Goal: Transaction & Acquisition: Purchase product/service

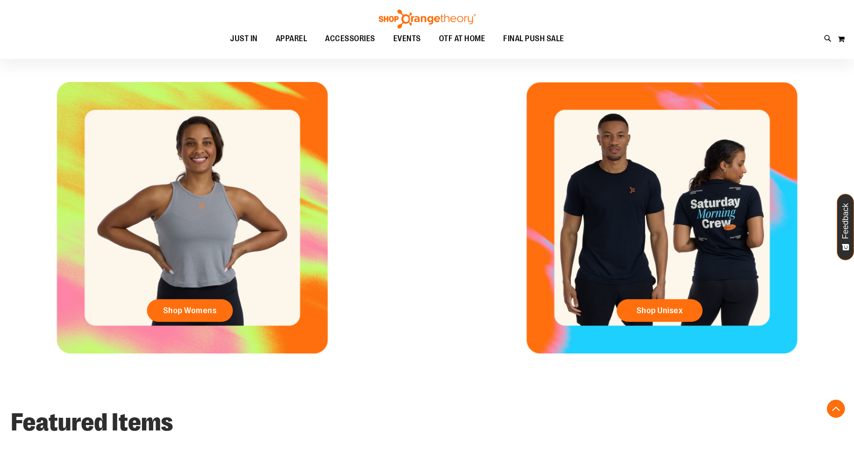
scroll to position [402, 0]
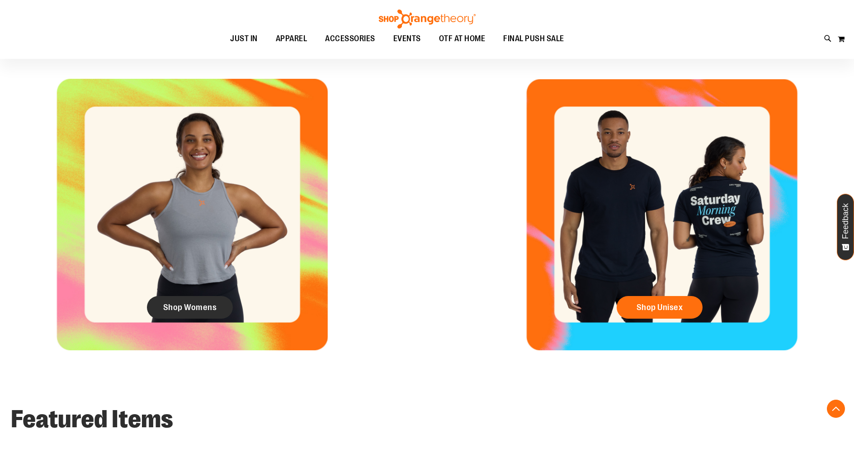
type input "**********"
click at [202, 308] on span "Shop Womens" at bounding box center [190, 307] width 54 height 10
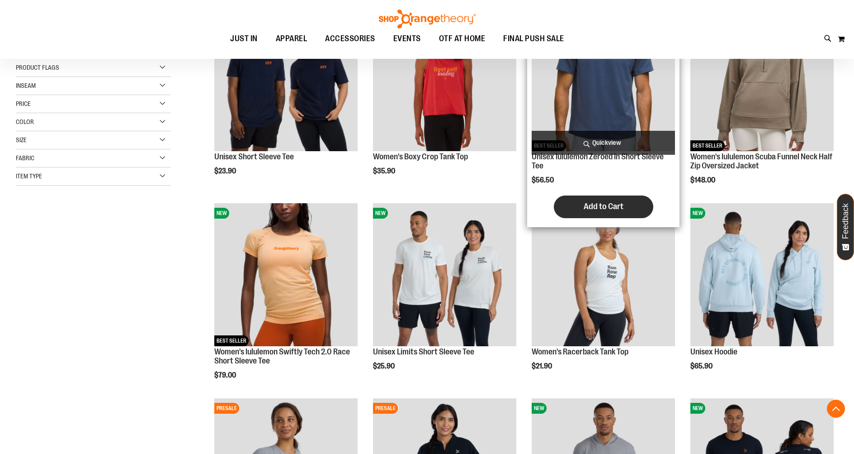
scroll to position [180, 0]
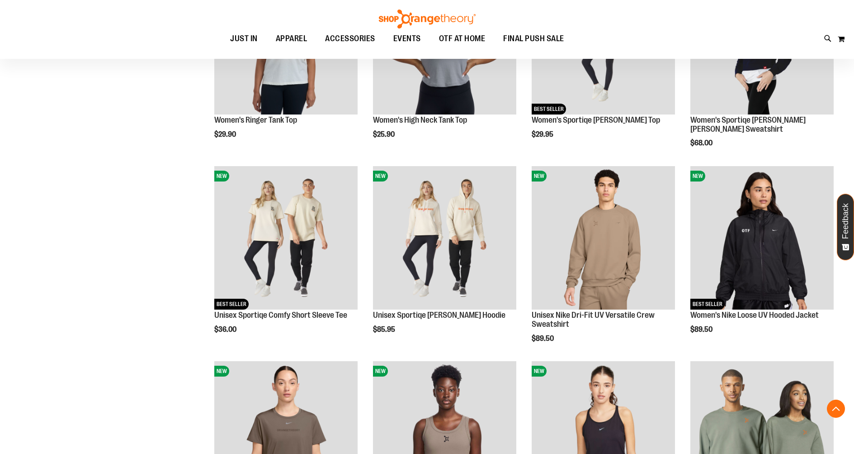
scroll to position [800, 0]
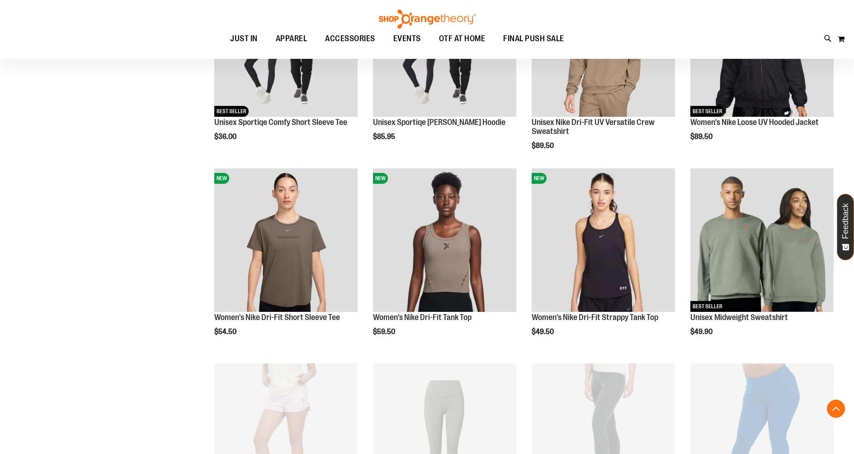
scroll to position [991, 0]
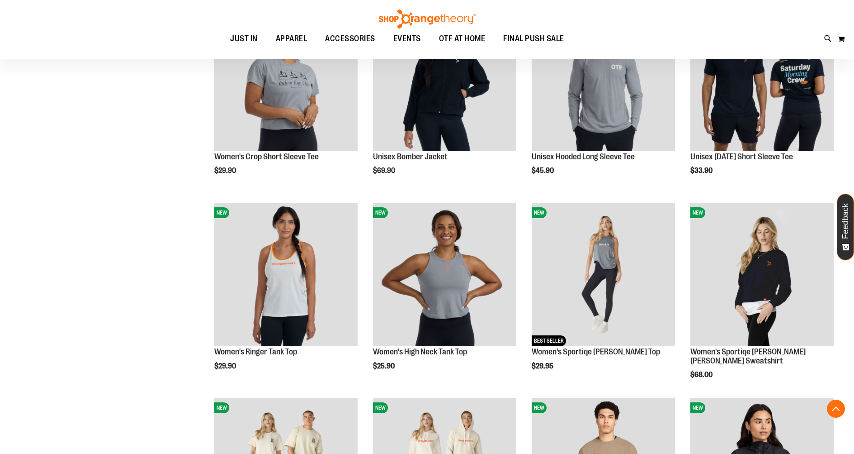
scroll to position [209, 0]
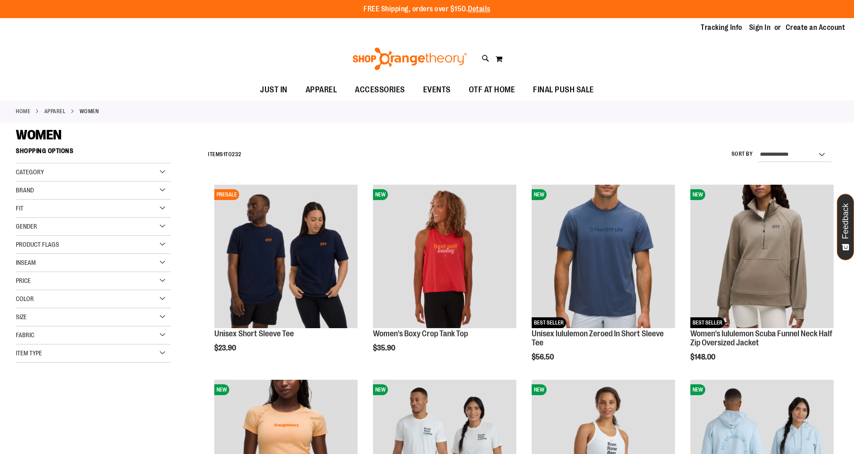
type input "**********"
click at [790, 151] on select "**********" at bounding box center [795, 154] width 74 height 14
select select "*********"
click at [758, 147] on select "**********" at bounding box center [795, 154] width 74 height 14
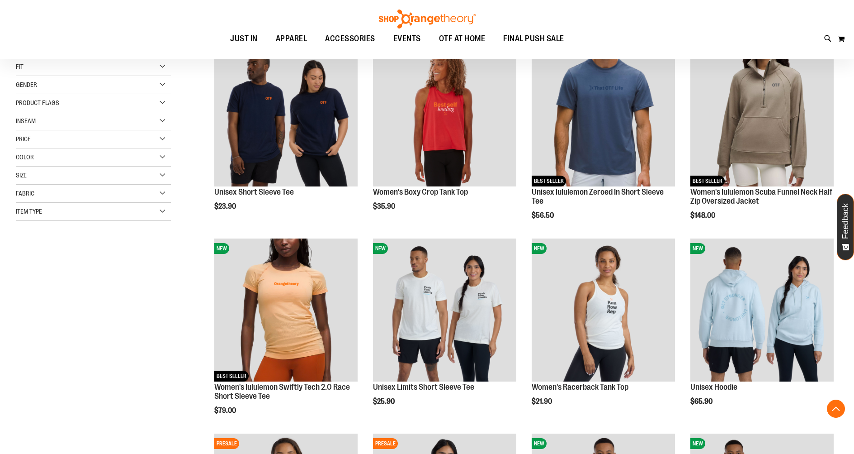
scroll to position [143, 0]
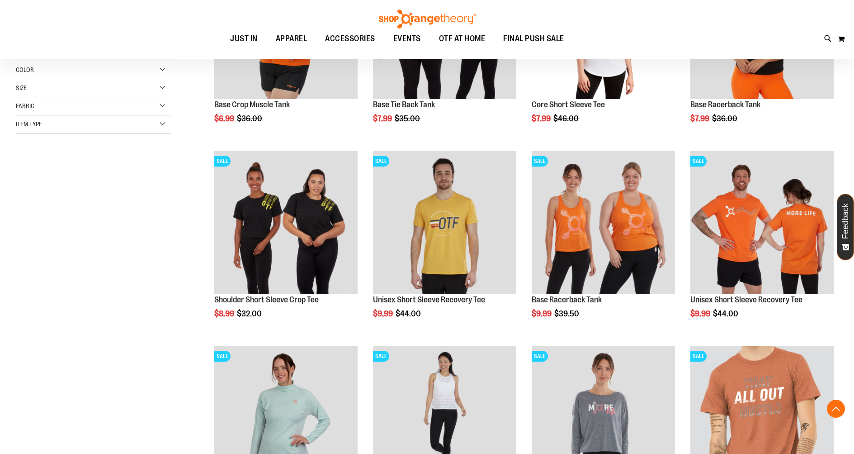
scroll to position [229, 0]
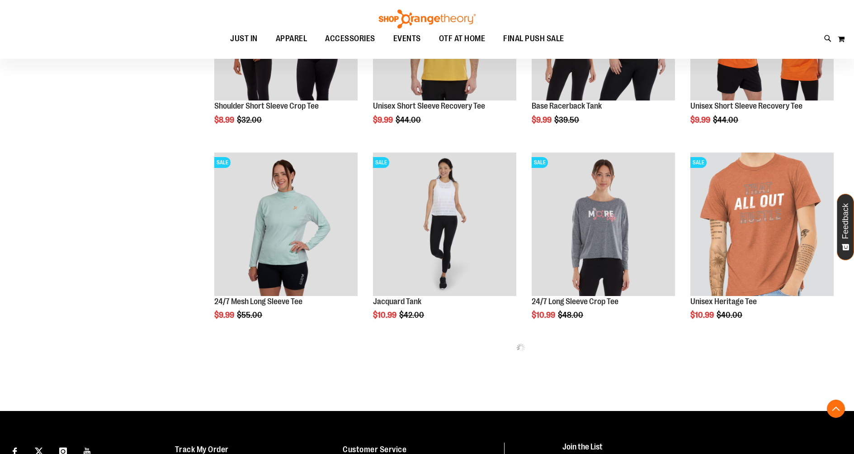
scroll to position [424, 0]
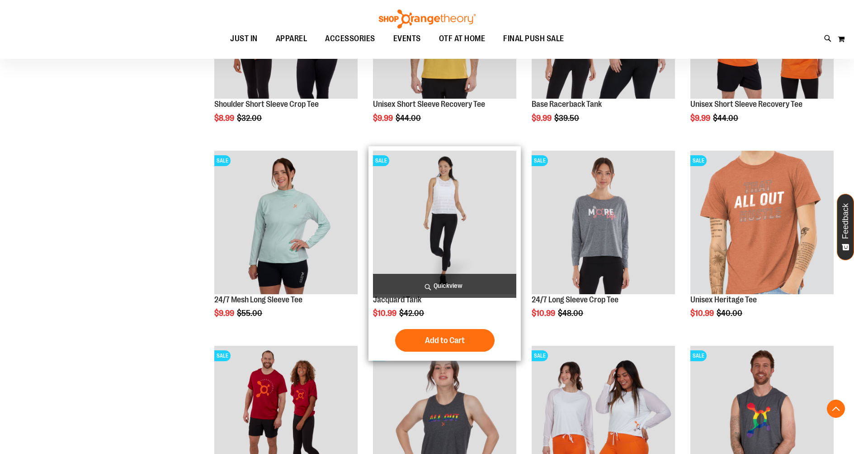
click at [450, 286] on span "Quickview" at bounding box center [444, 286] width 143 height 24
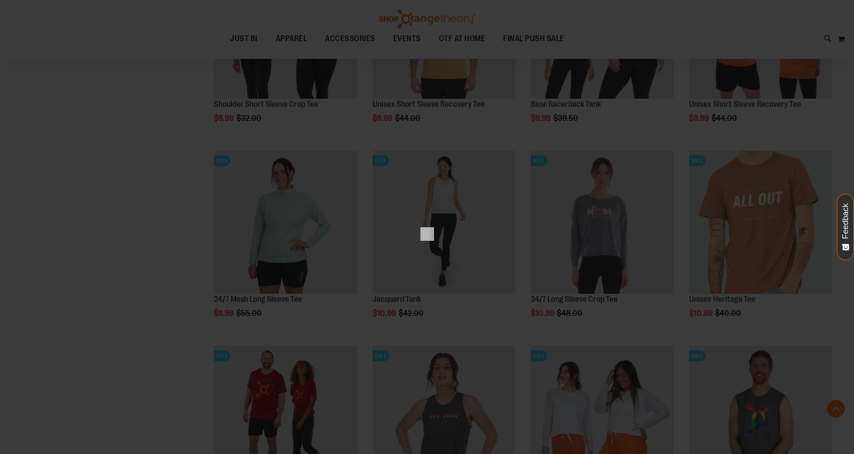
scroll to position [0, 0]
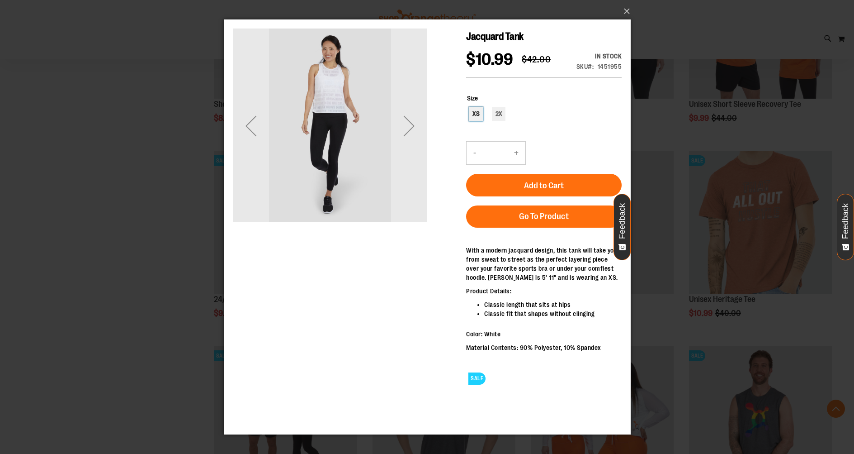
click at [472, 121] on div "XS" at bounding box center [476, 114] width 14 height 14
type input "***"
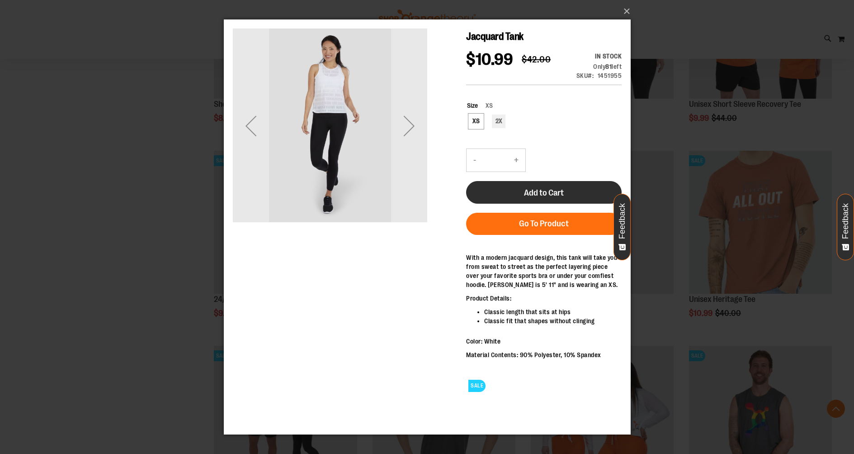
click at [553, 204] on button "Add to Cart" at bounding box center [544, 192] width 156 height 23
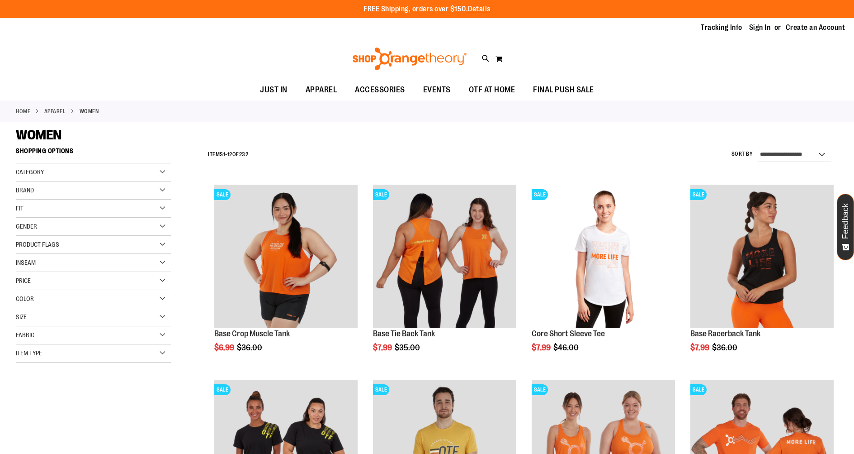
scroll to position [655, 0]
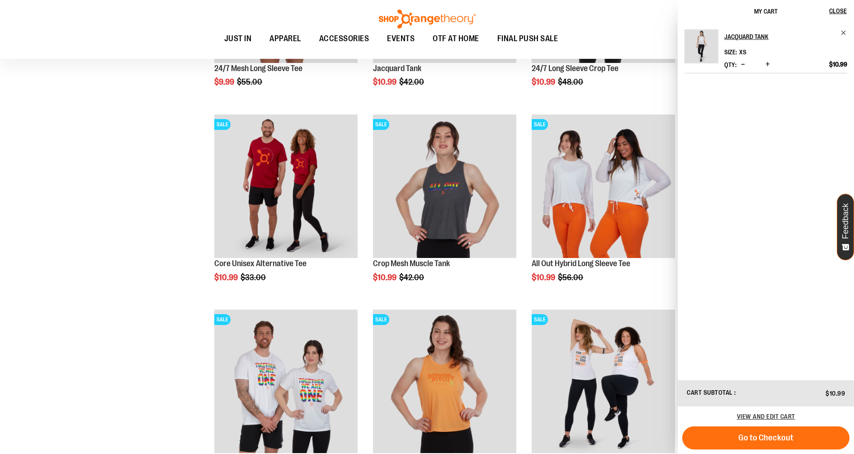
click at [156, 301] on div "**********" at bounding box center [427, 118] width 823 height 1261
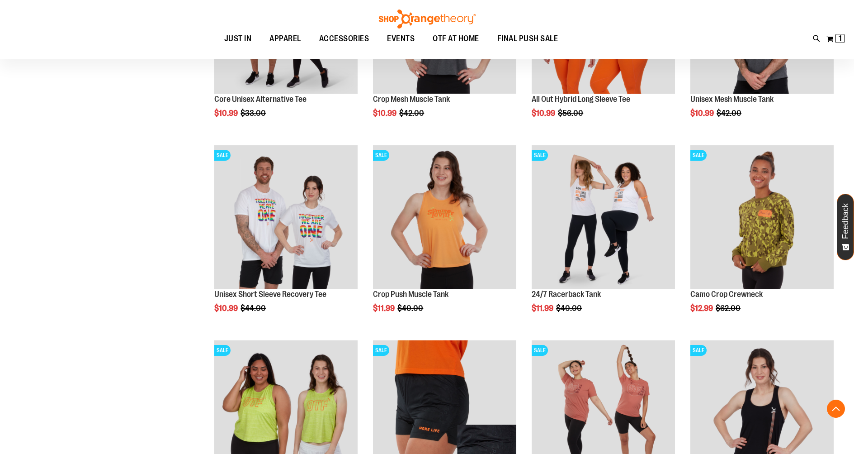
scroll to position [821, 0]
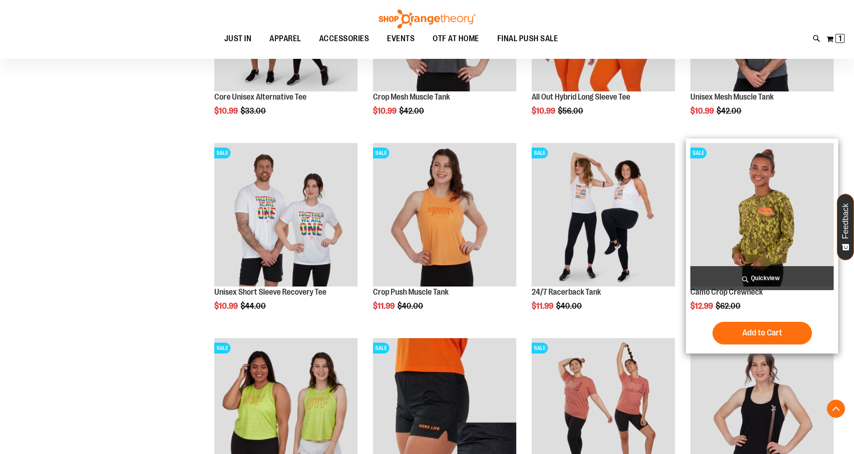
click at [752, 275] on span "Quickview" at bounding box center [762, 278] width 143 height 24
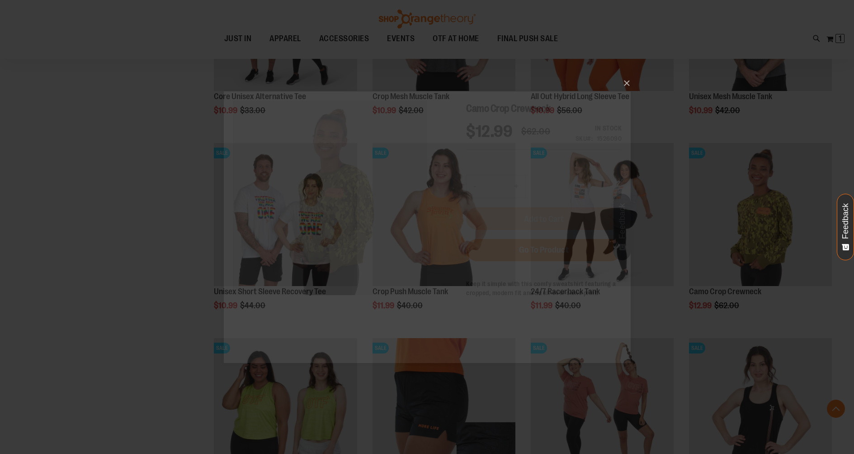
scroll to position [0, 0]
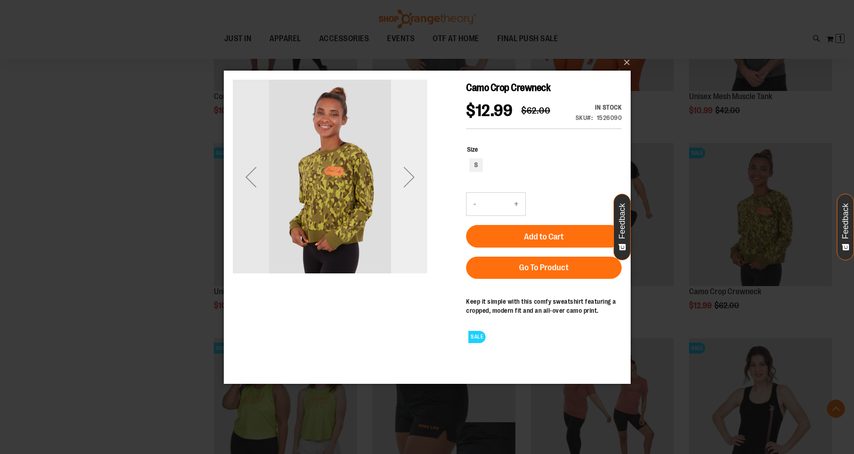
click at [407, 176] on div "Next" at bounding box center [409, 176] width 36 height 36
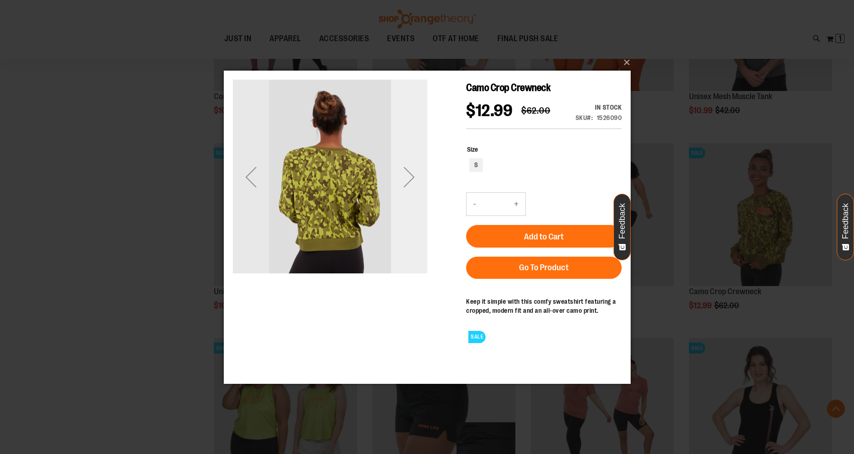
click at [406, 177] on div "Next" at bounding box center [409, 176] width 36 height 36
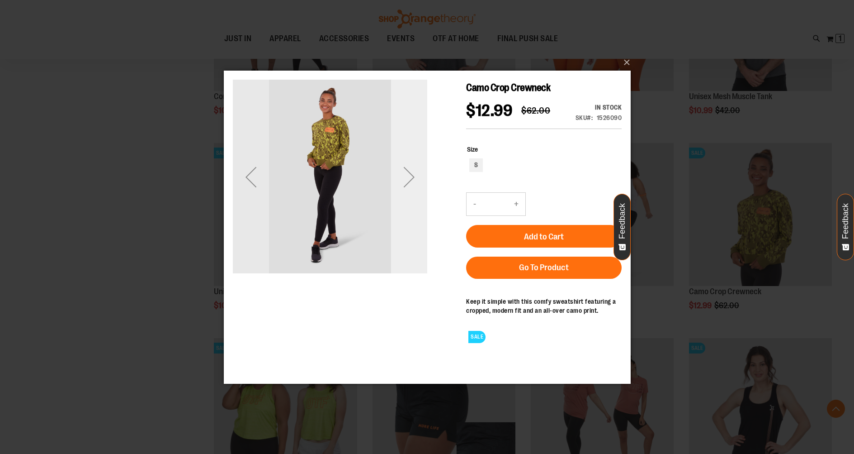
click at [406, 177] on div "Next" at bounding box center [409, 176] width 36 height 36
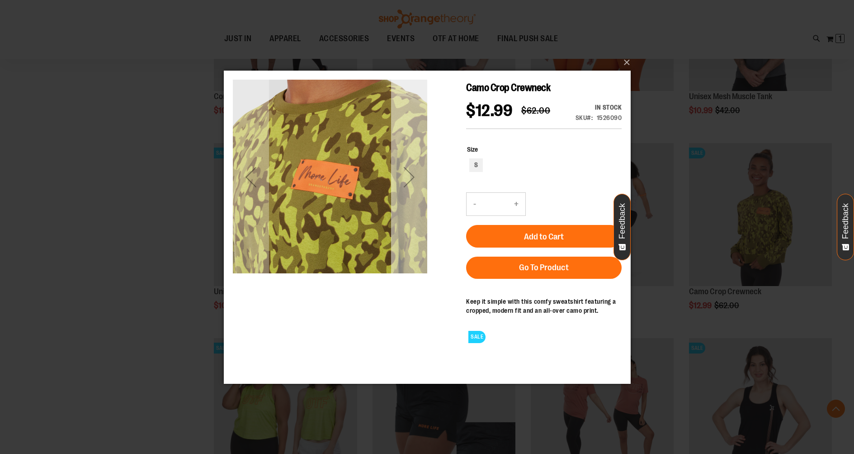
click at [406, 177] on div "Next" at bounding box center [409, 176] width 36 height 36
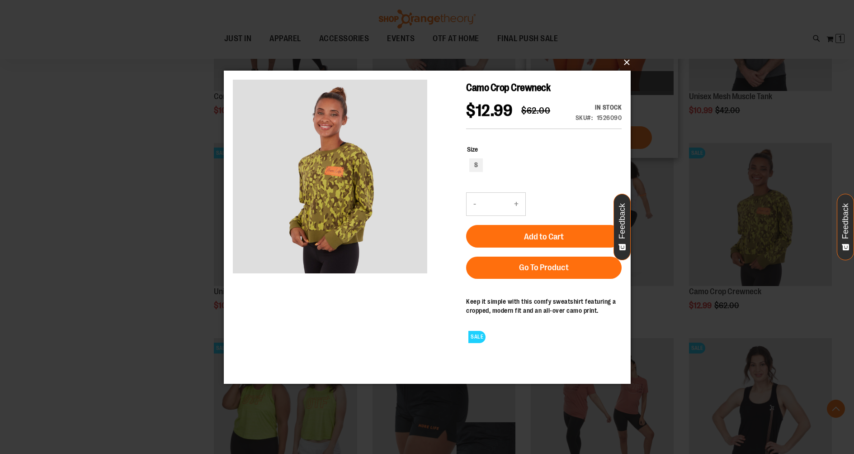
click at [623, 64] on button "×" at bounding box center [430, 62] width 407 height 20
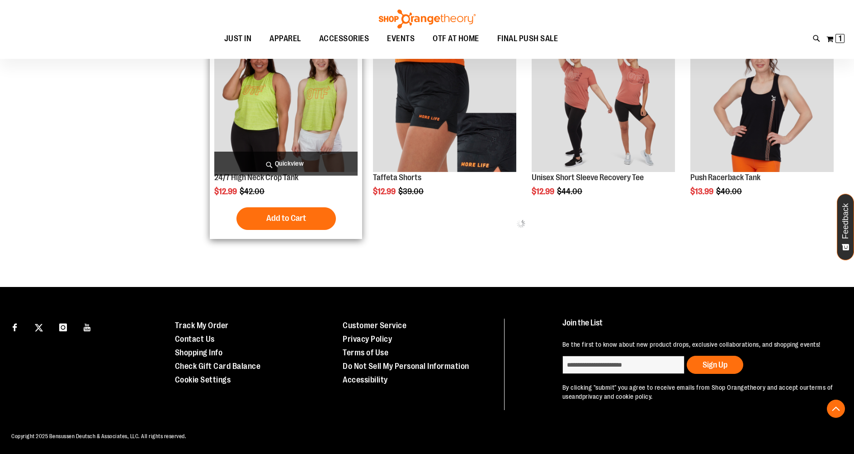
scroll to position [1142, 0]
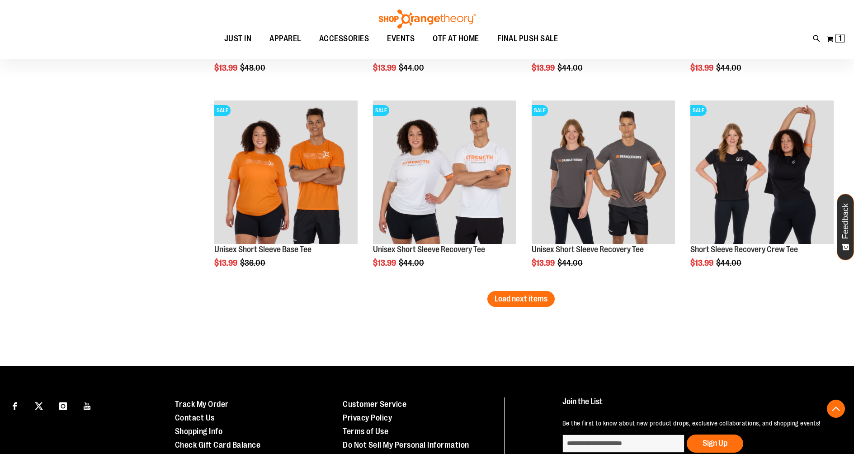
scroll to position [1644, 0]
drag, startPoint x: 541, startPoint y: 303, endPoint x: 366, endPoint y: 285, distance: 176.4
click at [540, 303] on button "Load next items" at bounding box center [521, 299] width 67 height 16
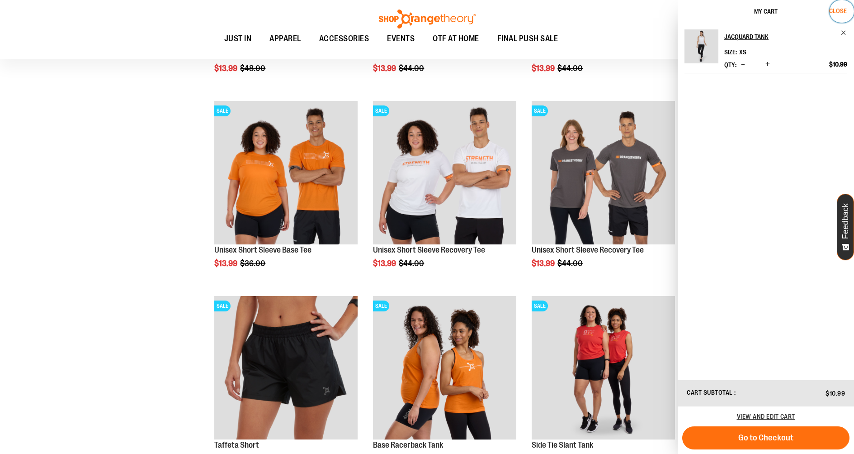
click at [836, 13] on span "Close" at bounding box center [838, 10] width 18 height 7
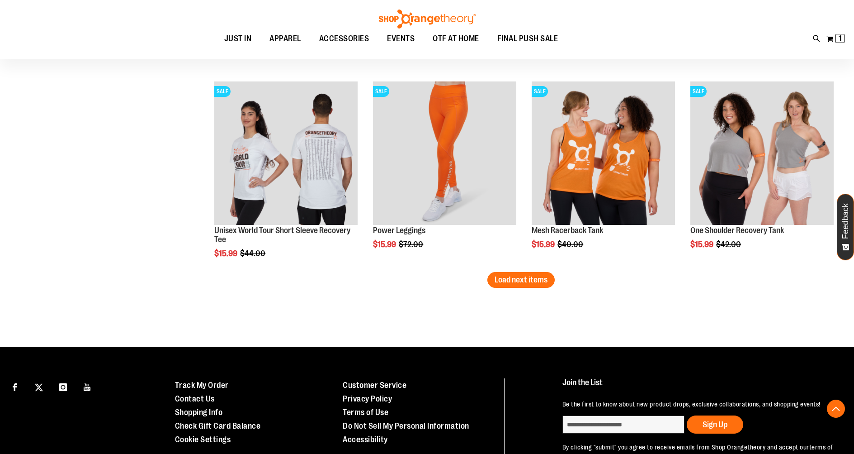
scroll to position [2251, 0]
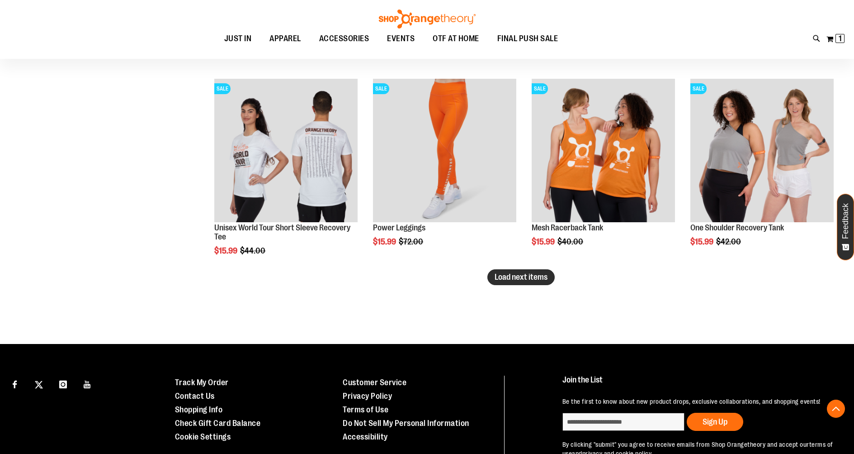
click at [536, 277] on span "Load next items" at bounding box center [521, 276] width 53 height 9
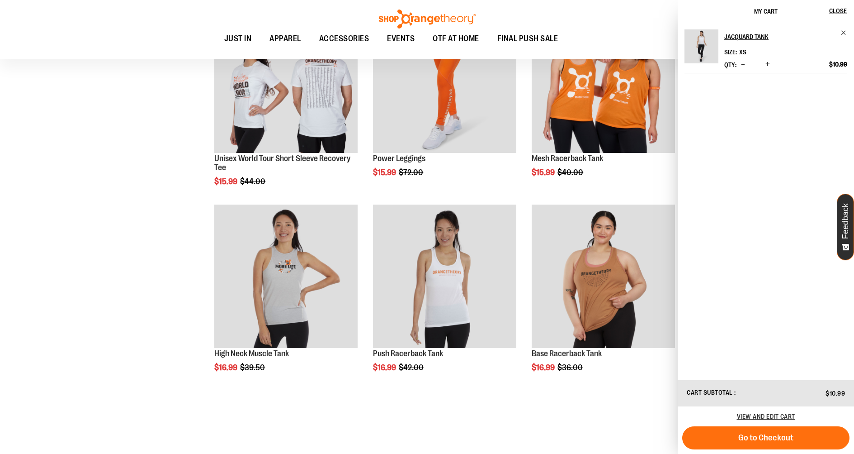
scroll to position [2325, 0]
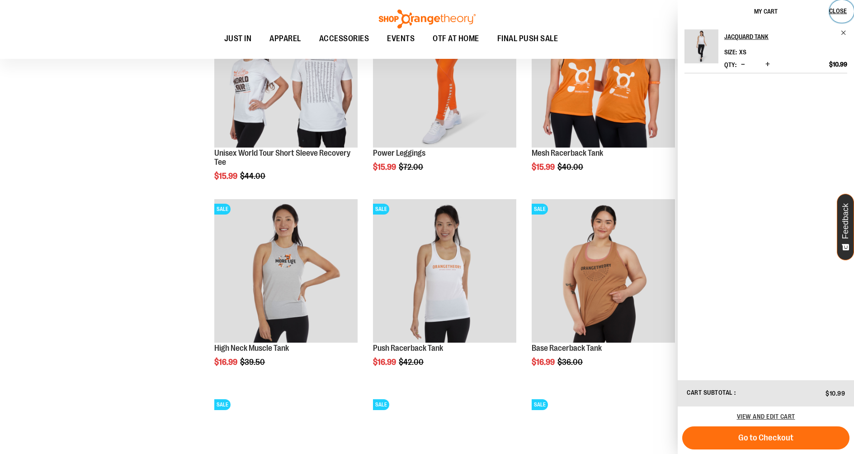
click at [840, 14] on span "Close" at bounding box center [838, 10] width 18 height 7
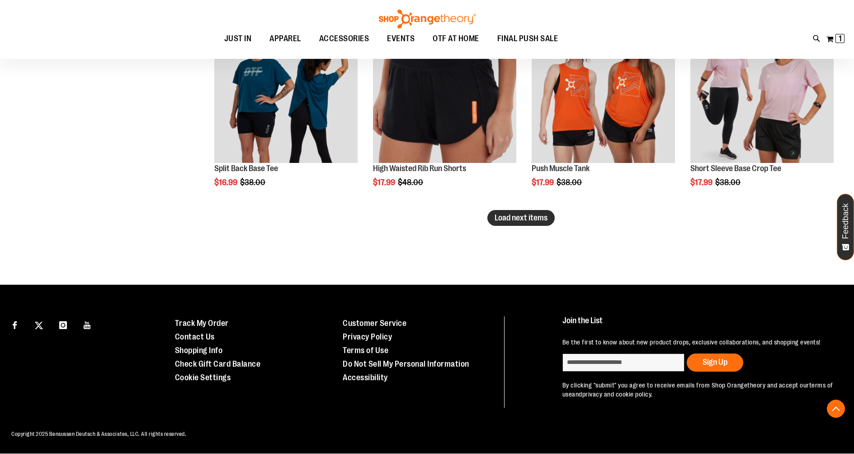
click at [537, 218] on span "Load next items" at bounding box center [521, 217] width 53 height 9
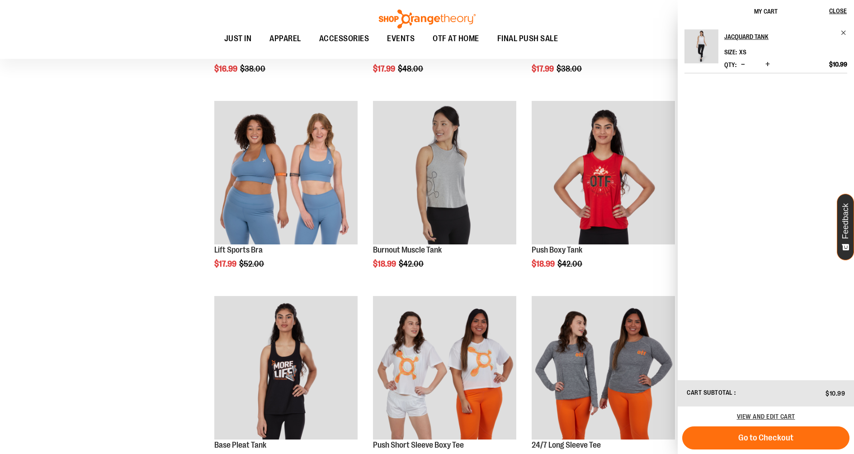
scroll to position [3045, 0]
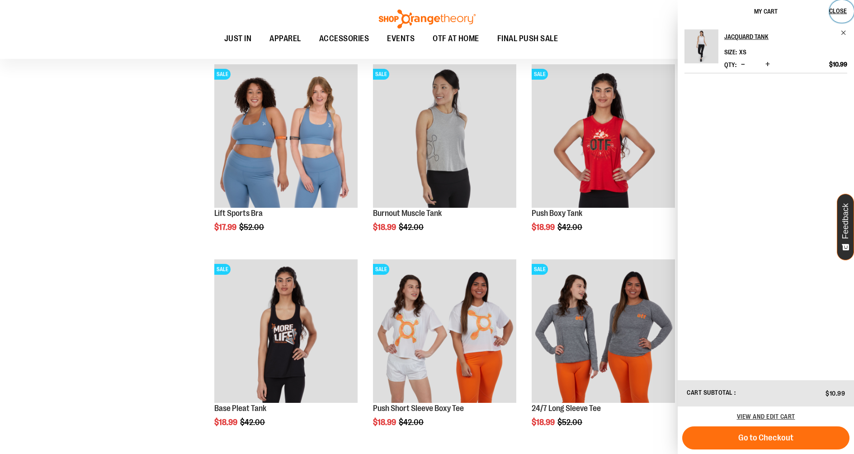
click at [844, 6] on button "Close" at bounding box center [842, 11] width 24 height 23
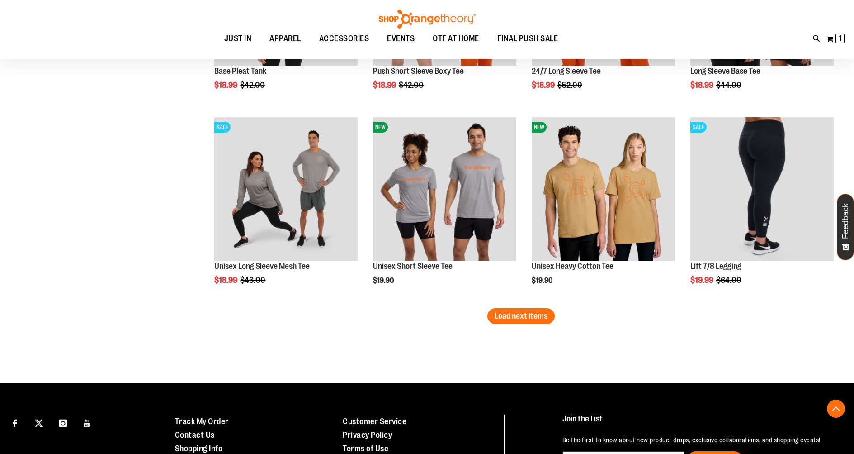
scroll to position [3407, 0]
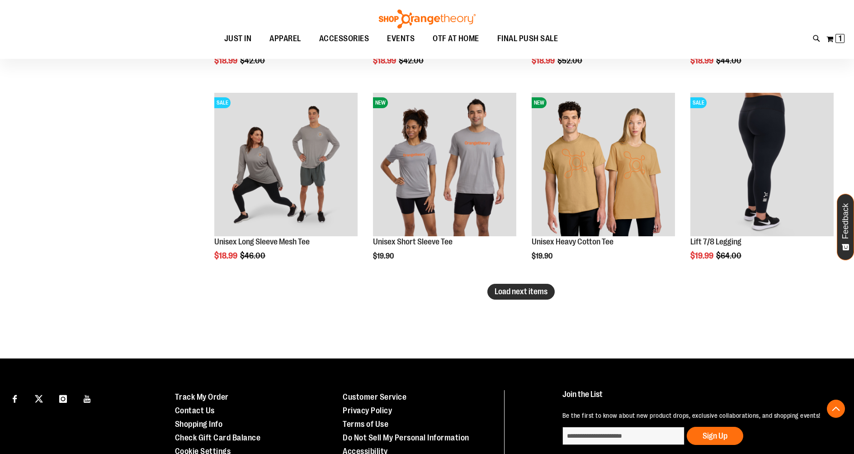
click at [531, 294] on span "Load next items" at bounding box center [521, 291] width 53 height 9
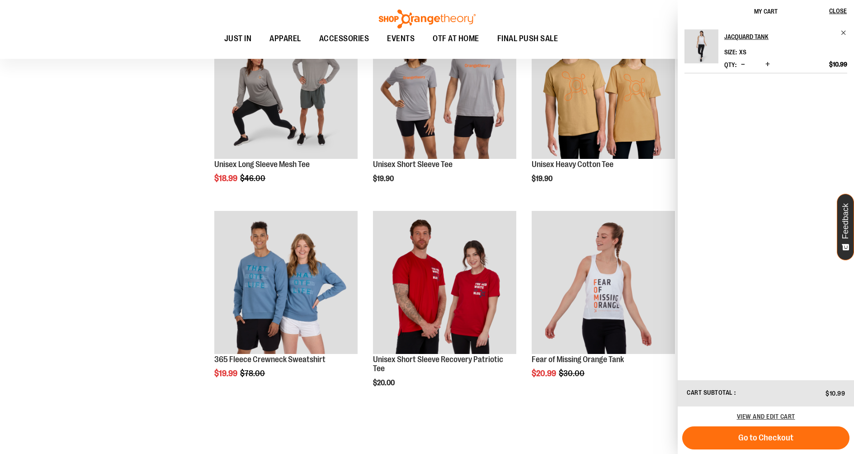
scroll to position [3493, 0]
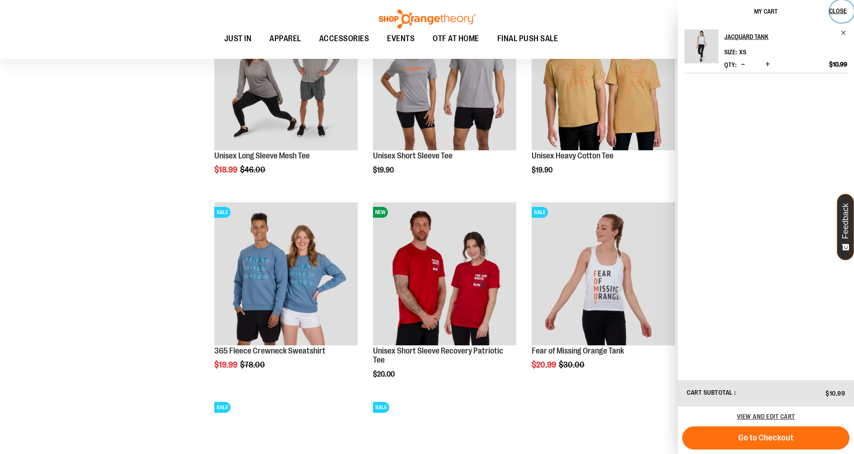
drag, startPoint x: 841, startPoint y: 7, endPoint x: 728, endPoint y: 64, distance: 126.6
click at [840, 9] on span "Close" at bounding box center [838, 10] width 18 height 7
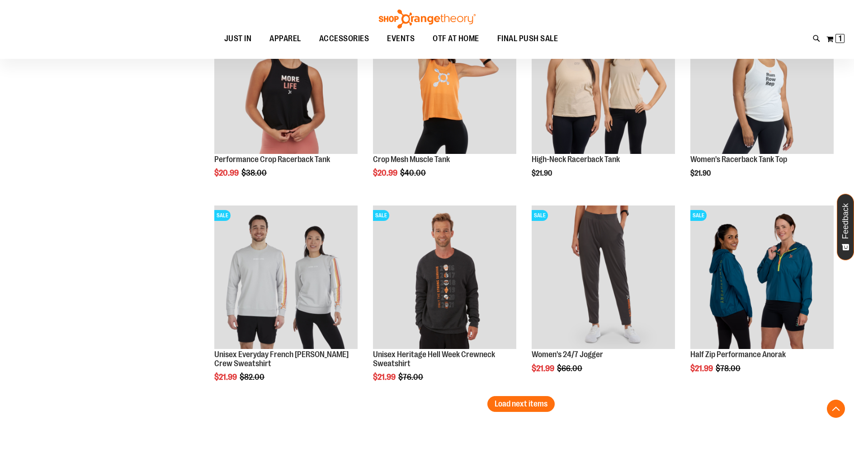
scroll to position [3911, 0]
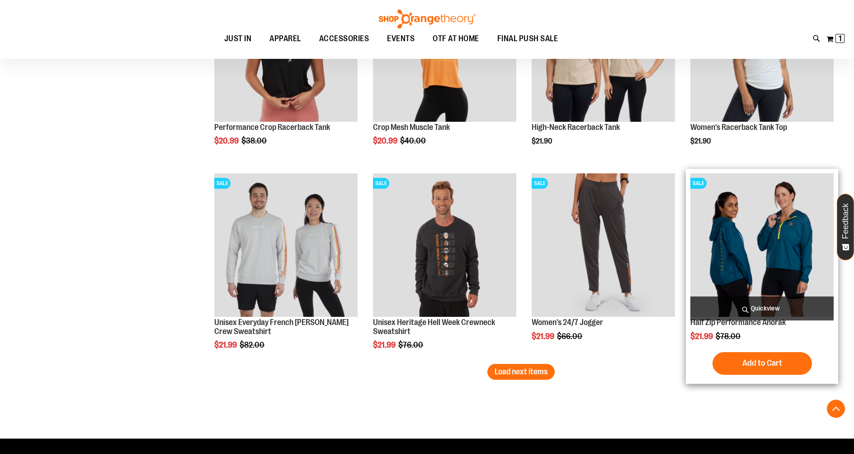
click at [750, 312] on span "Quickview" at bounding box center [762, 308] width 143 height 24
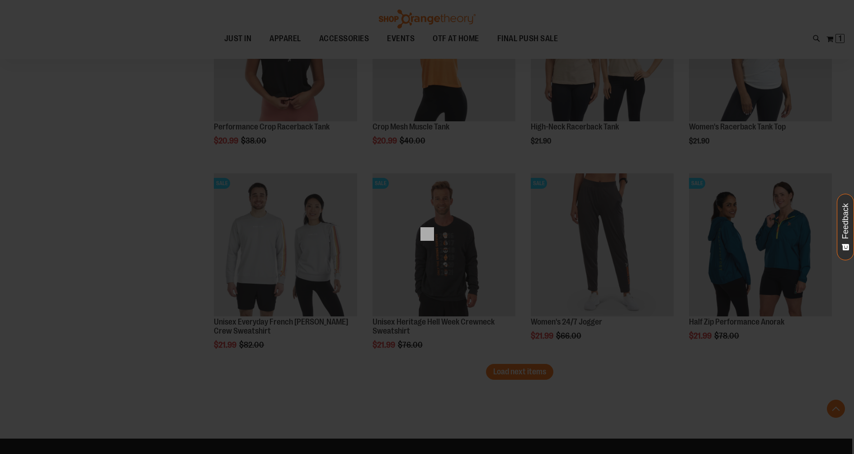
scroll to position [0, 0]
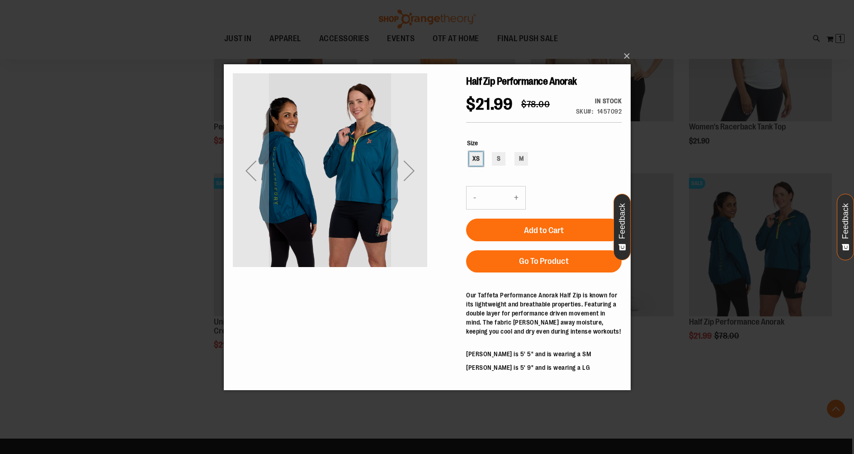
click at [473, 165] on div "XS" at bounding box center [476, 159] width 14 height 14
type input "***"
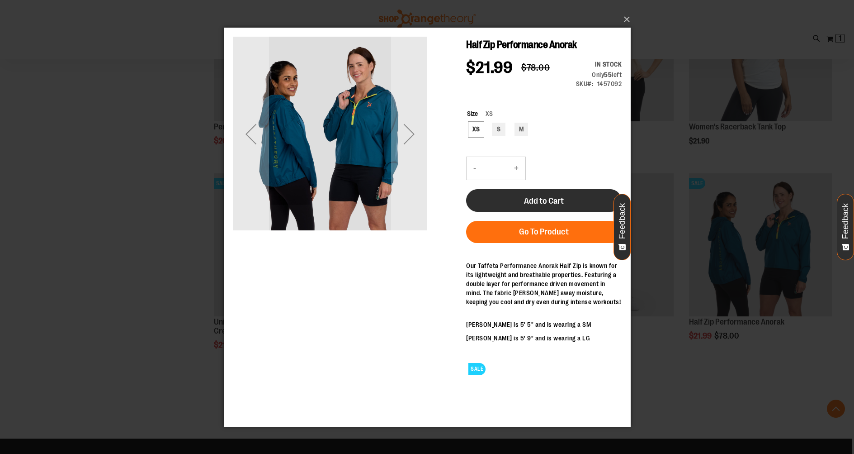
click at [499, 211] on button "Add to Cart" at bounding box center [544, 200] width 156 height 23
drag, startPoint x: 623, startPoint y: 18, endPoint x: 546, endPoint y: 70, distance: 92.8
click at [623, 18] on button "×" at bounding box center [430, 19] width 407 height 20
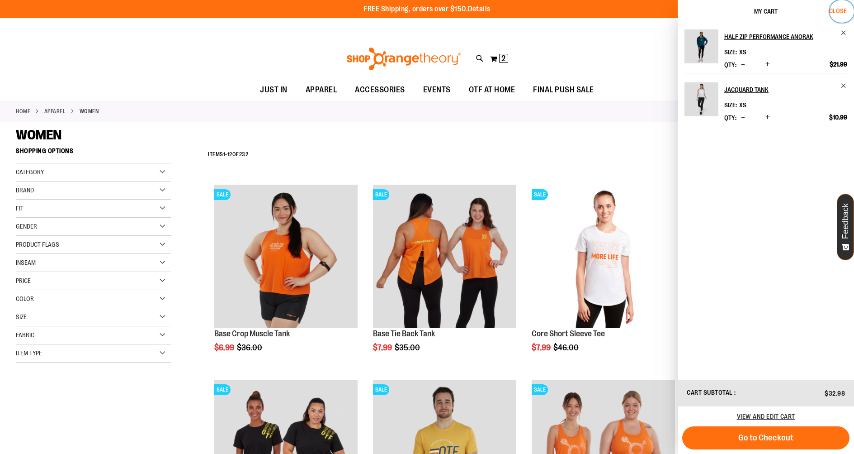
click at [839, 9] on span "Close" at bounding box center [838, 10] width 18 height 7
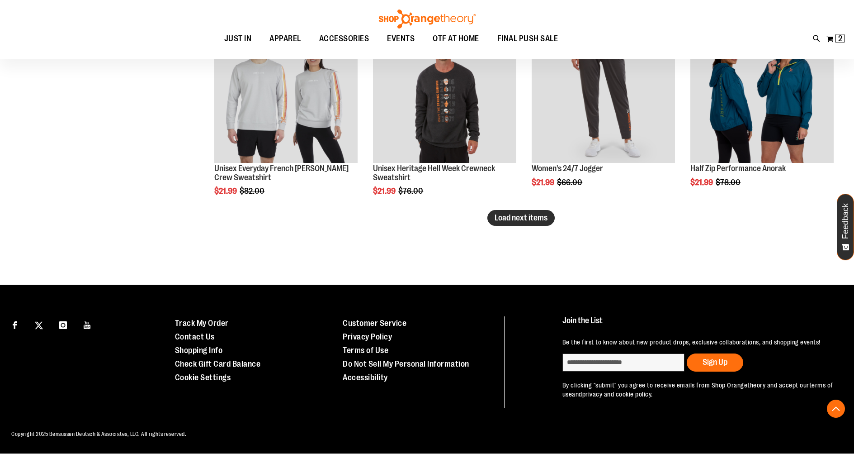
click at [537, 213] on span "Load next items" at bounding box center [521, 217] width 53 height 9
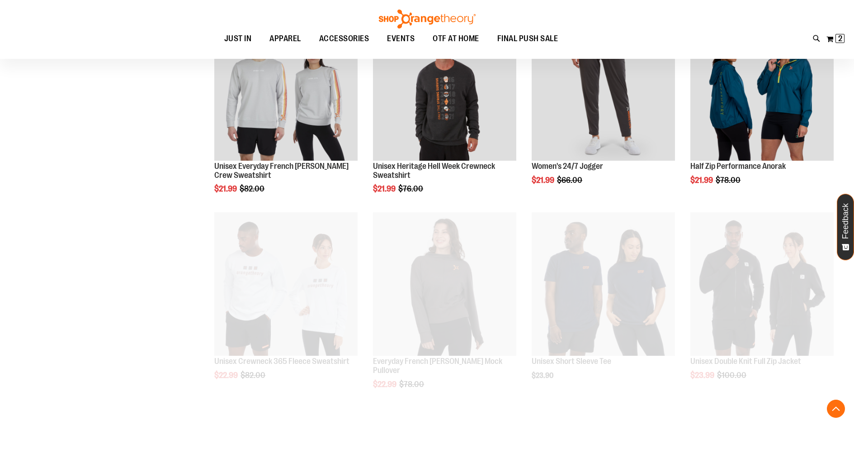
scroll to position [4074, 0]
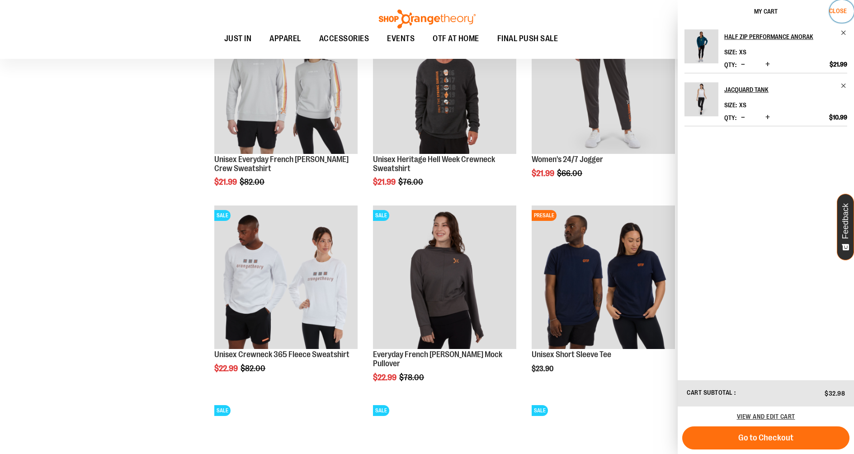
drag, startPoint x: 844, startPoint y: 12, endPoint x: 730, endPoint y: 126, distance: 160.9
click at [844, 12] on span "Close" at bounding box center [838, 10] width 18 height 7
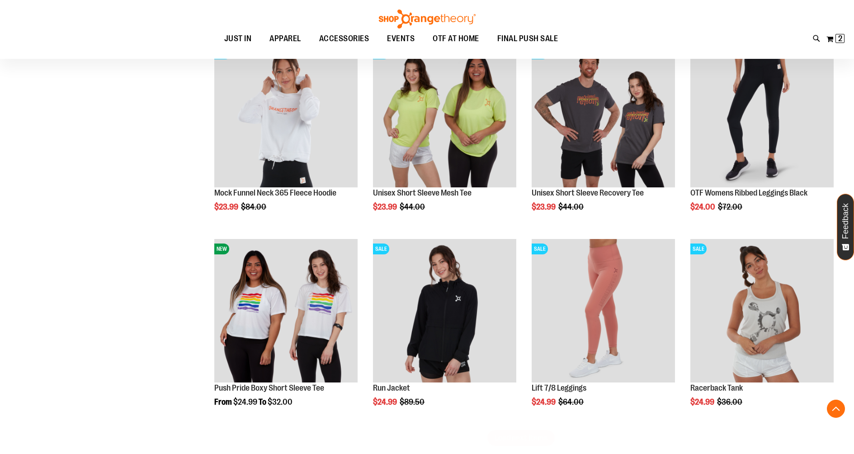
scroll to position [4470, 0]
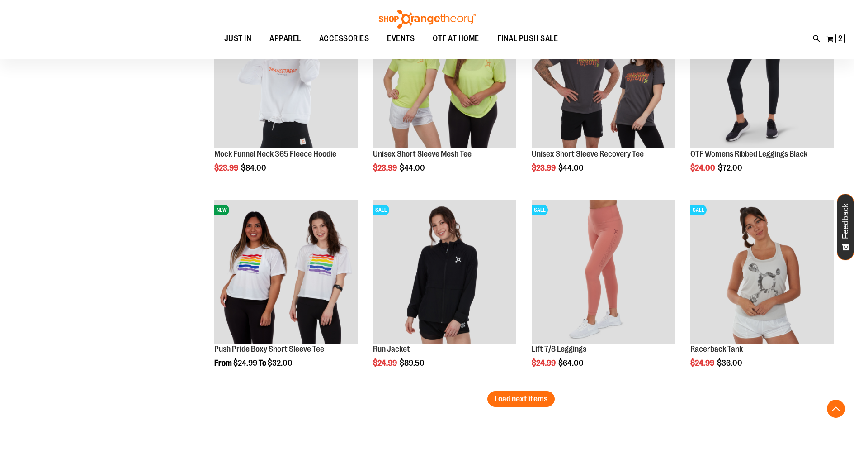
drag, startPoint x: 552, startPoint y: 403, endPoint x: 513, endPoint y: 399, distance: 38.6
click at [551, 403] on button "Load next items" at bounding box center [521, 399] width 67 height 16
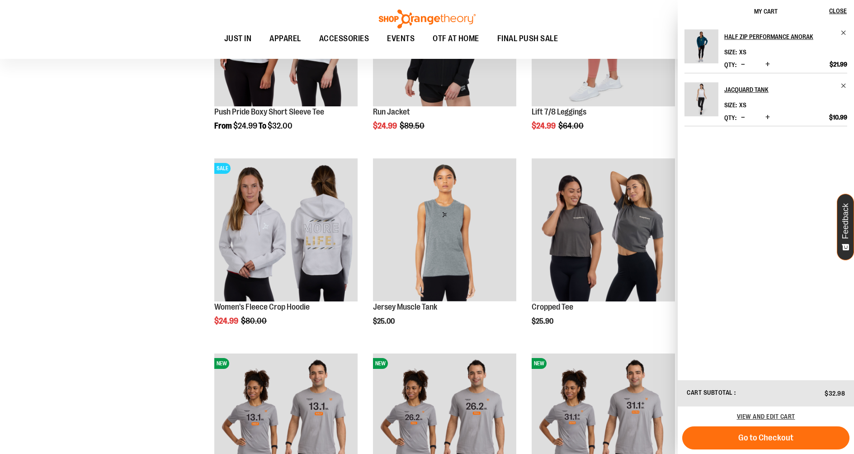
scroll to position [4708, 0]
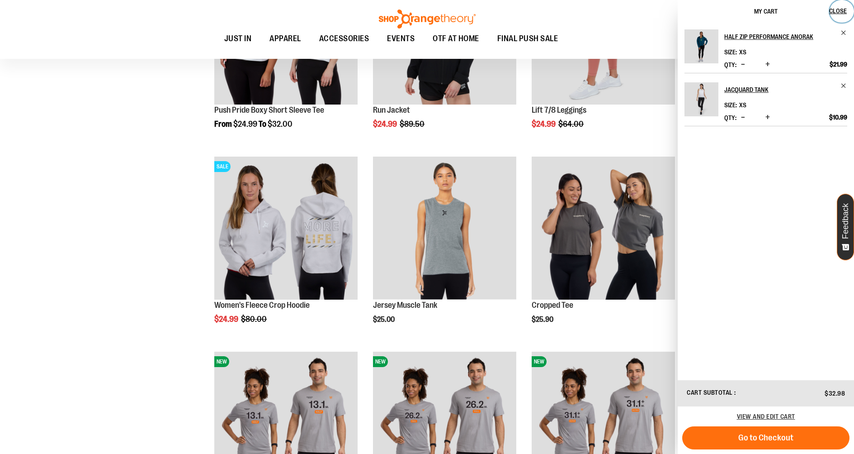
drag, startPoint x: 840, startPoint y: 8, endPoint x: 827, endPoint y: 23, distance: 19.9
click at [840, 9] on span "Close" at bounding box center [838, 10] width 18 height 7
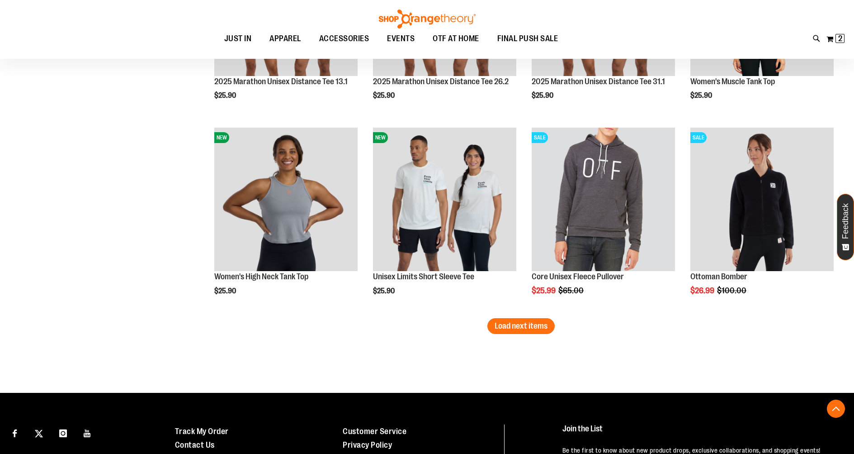
scroll to position [5162, 0]
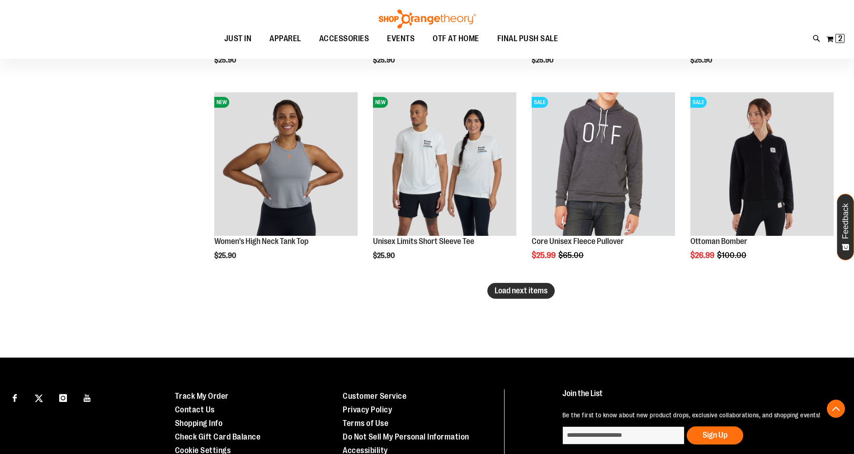
click at [525, 295] on button "Load next items" at bounding box center [521, 291] width 67 height 16
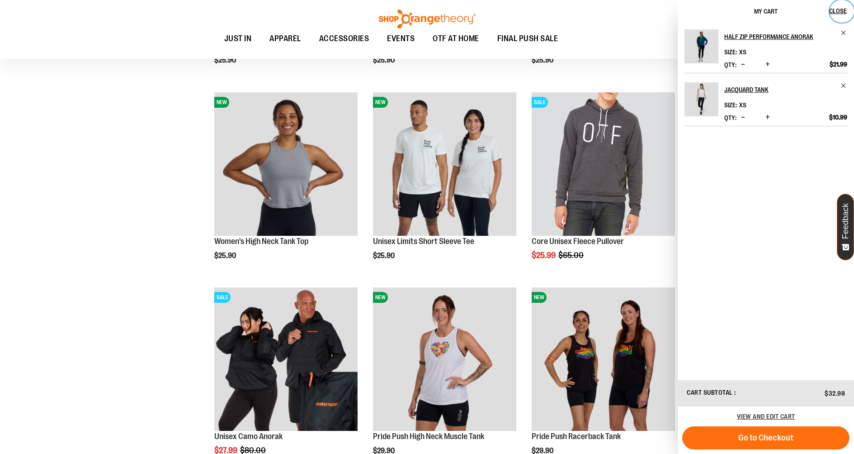
drag, startPoint x: 833, startPoint y: 9, endPoint x: 790, endPoint y: 43, distance: 54.8
click at [833, 9] on span "Close" at bounding box center [838, 10] width 18 height 7
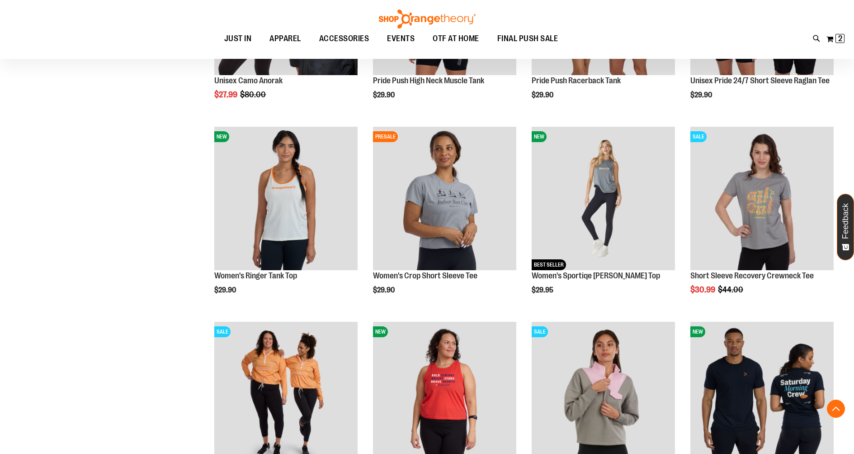
scroll to position [5305, 0]
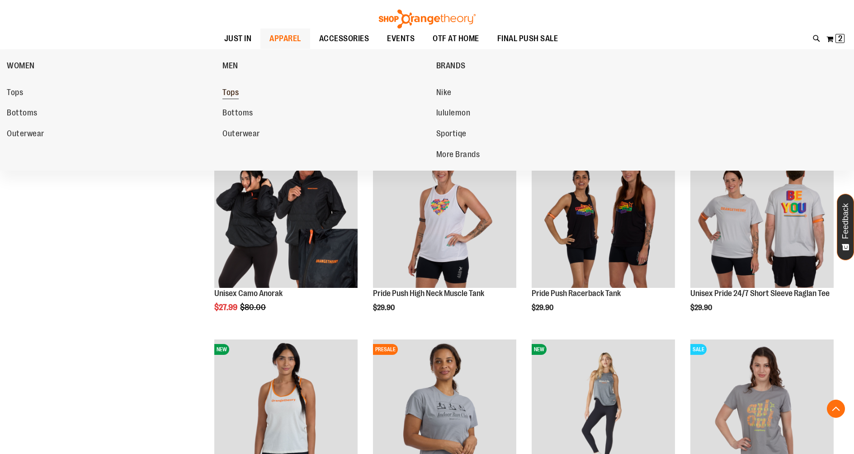
click at [233, 93] on span "Tops" at bounding box center [231, 93] width 16 height 11
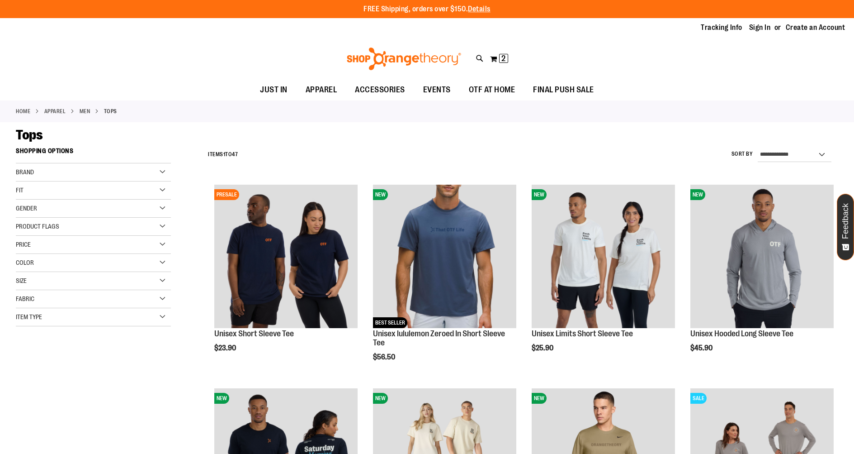
type input "**********"
click at [790, 153] on select "**********" at bounding box center [795, 154] width 74 height 14
select select "*********"
click at [758, 147] on select "**********" at bounding box center [795, 154] width 74 height 14
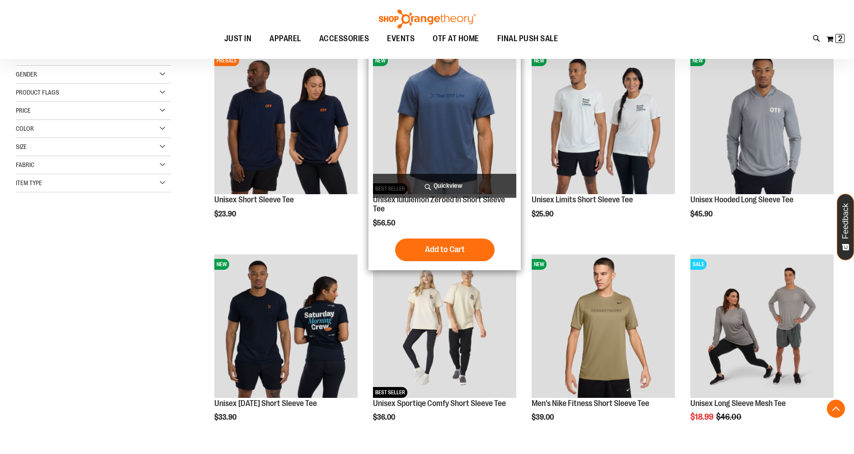
scroll to position [143, 0]
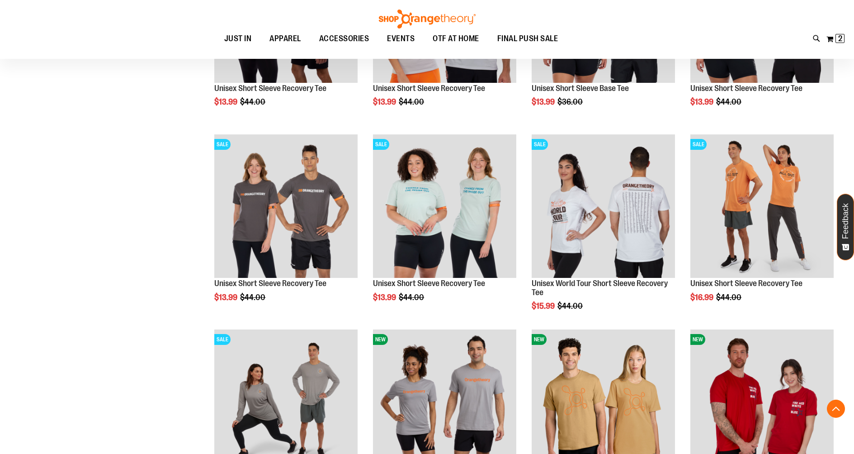
scroll to position [770, 0]
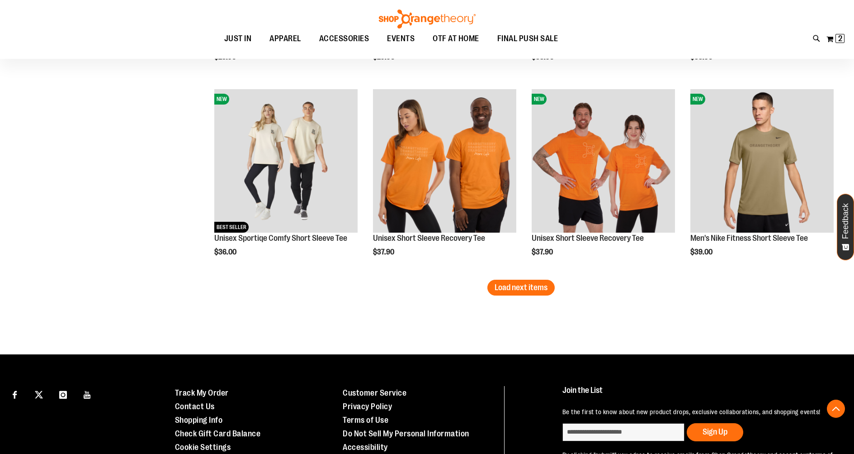
scroll to position [1734, 0]
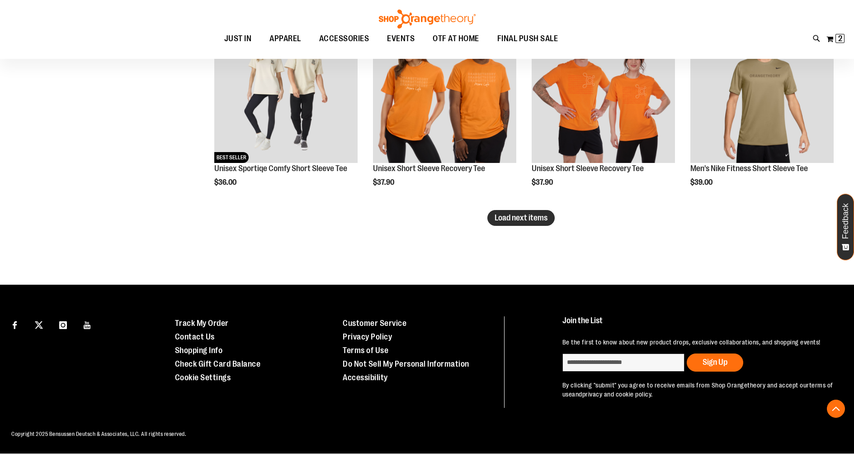
drag, startPoint x: 491, startPoint y: 210, endPoint x: 471, endPoint y: 212, distance: 19.6
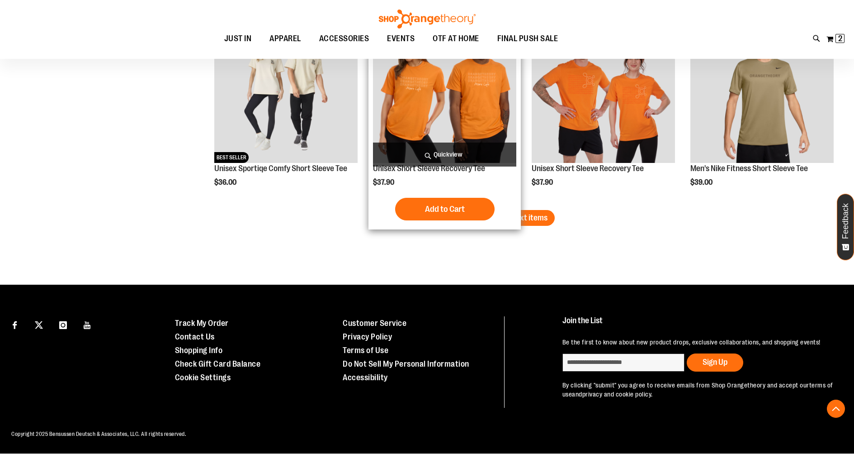
click at [488, 210] on button "Load next items" at bounding box center [521, 218] width 67 height 16
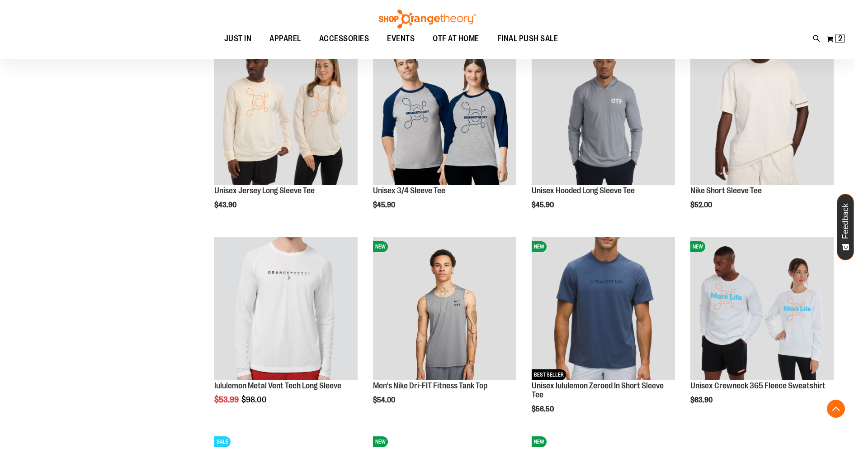
scroll to position [1998, 0]
